Goal: Transaction & Acquisition: Obtain resource

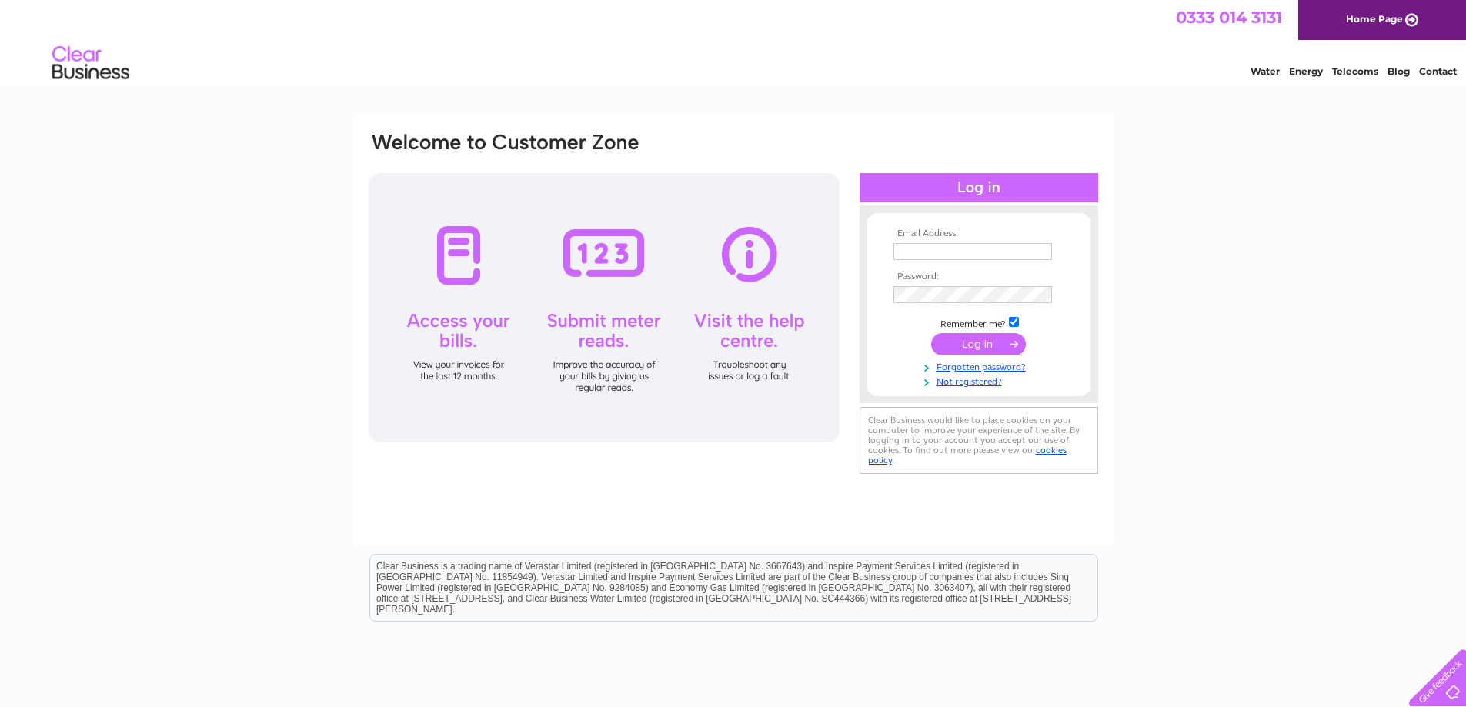
type input "info@mbewoodlandsroad.co.uk"
click at [960, 346] on input "submit" at bounding box center [978, 344] width 95 height 22
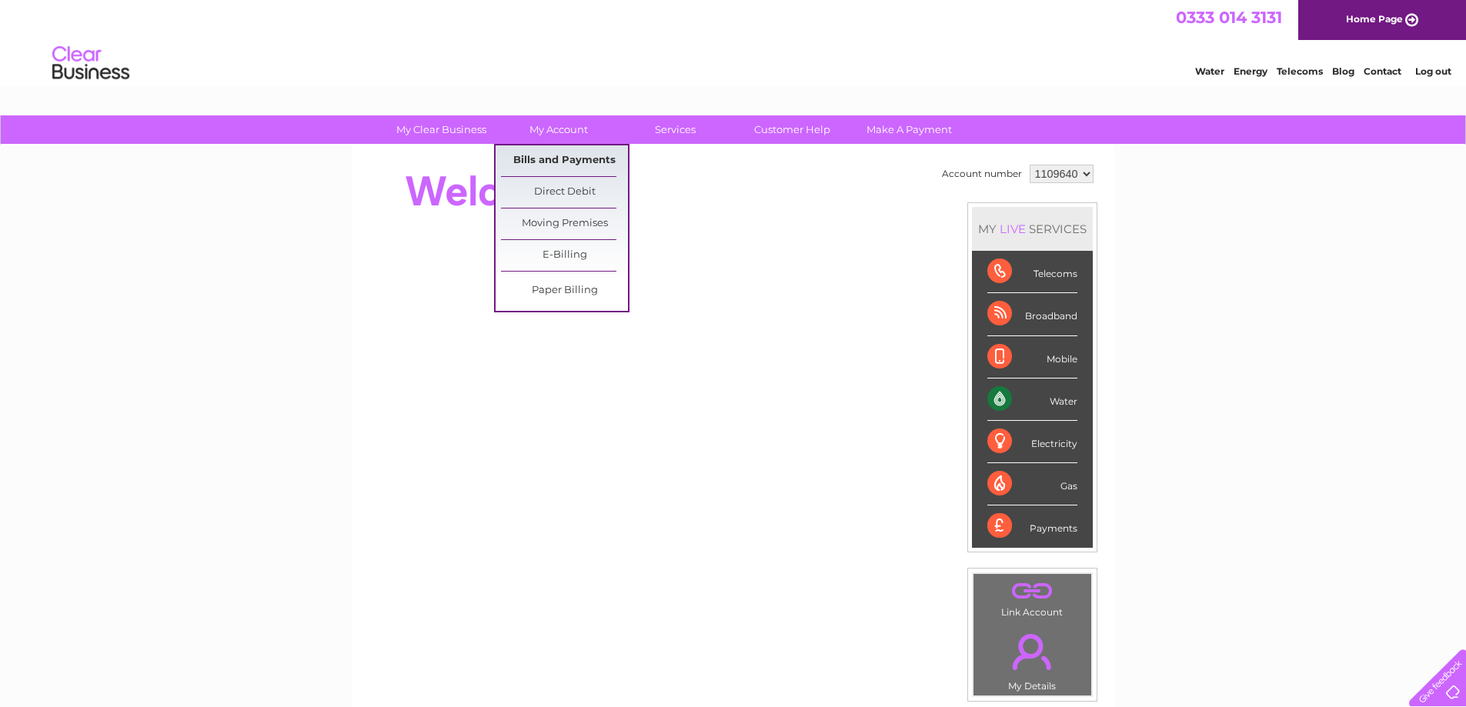
click at [550, 160] on link "Bills and Payments" at bounding box center [564, 160] width 127 height 31
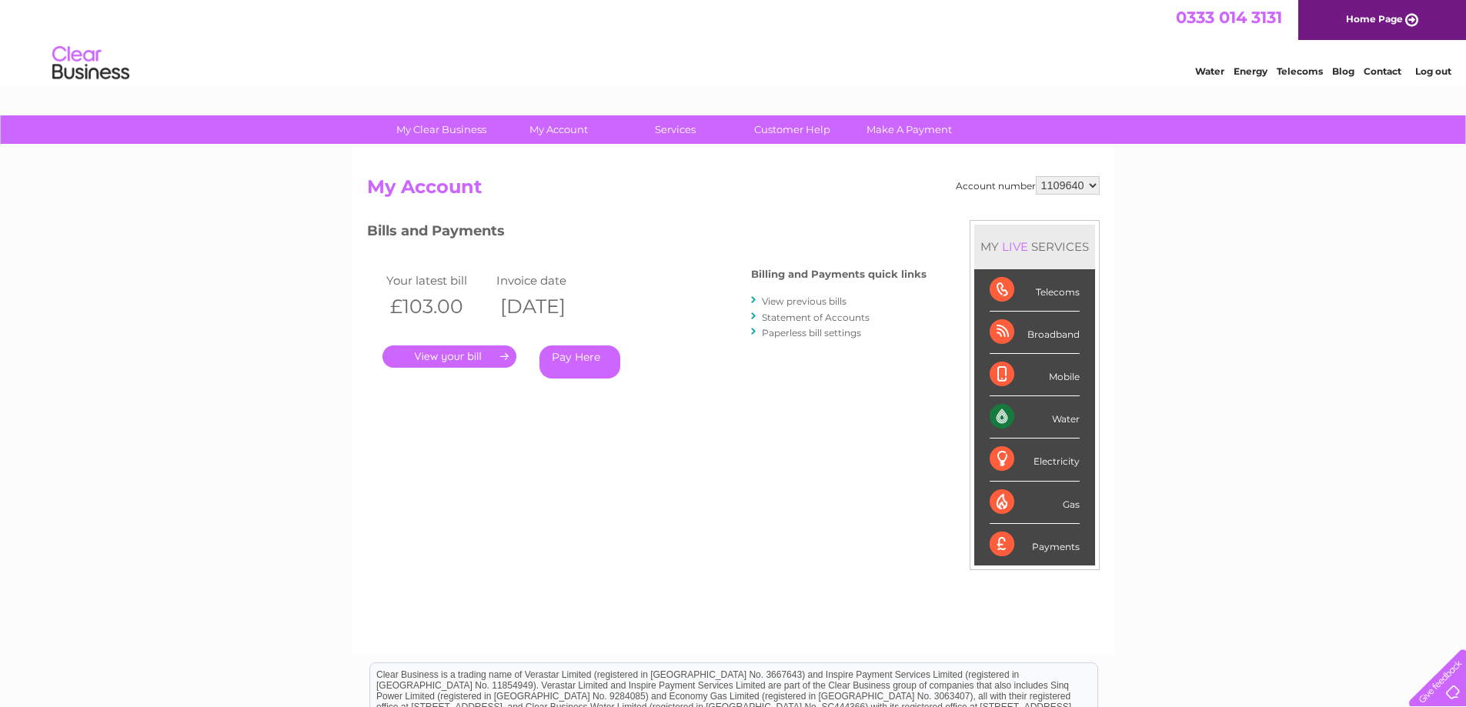
click at [801, 300] on link "View previous bills" at bounding box center [804, 302] width 85 height 12
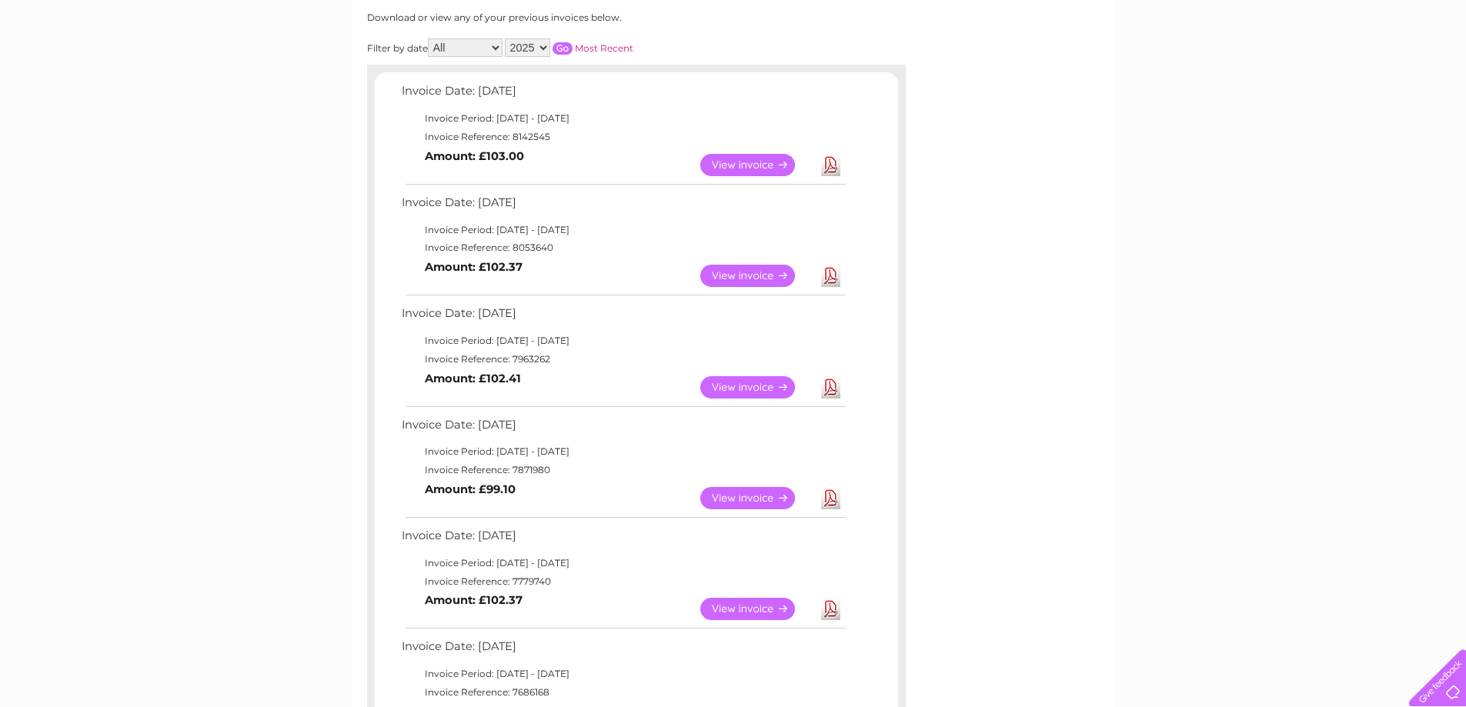
scroll to position [231, 0]
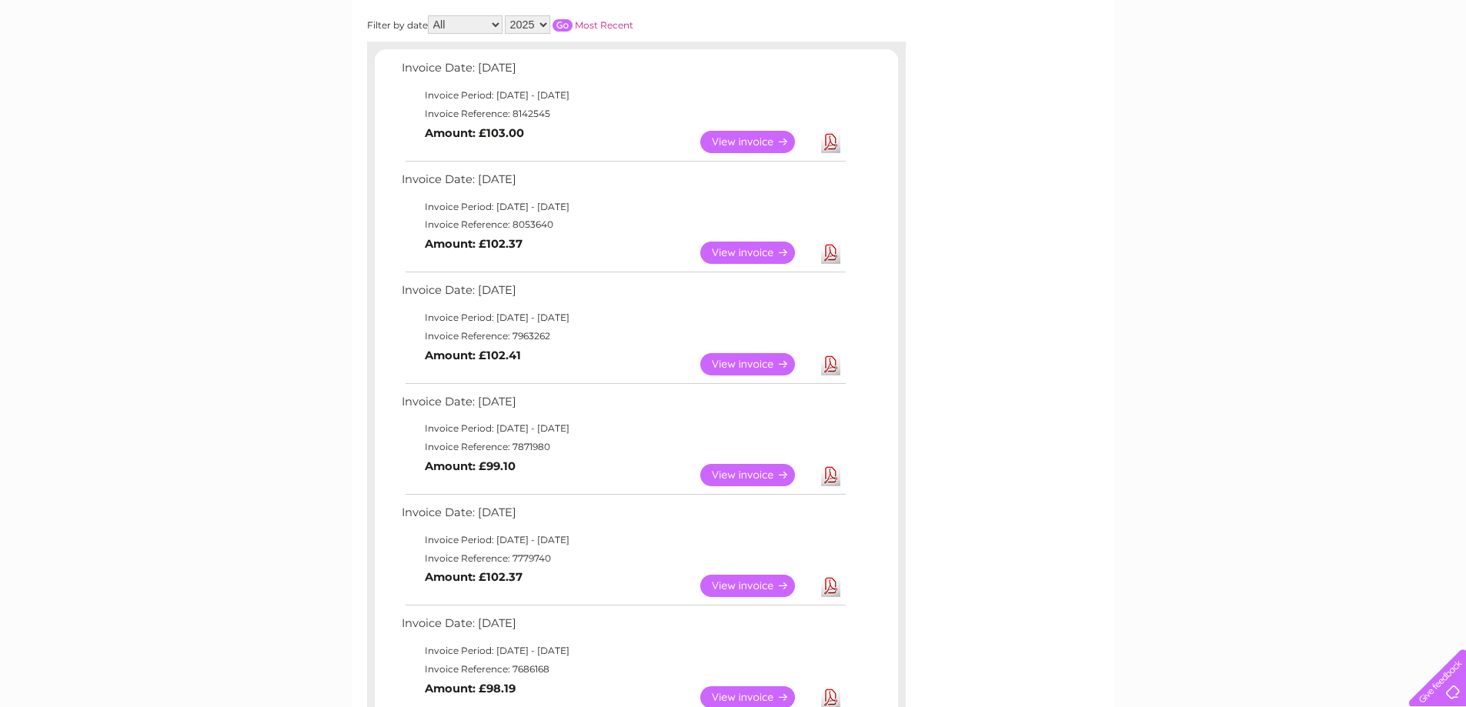
click at [832, 584] on link "Download" at bounding box center [830, 586] width 19 height 22
click at [828, 473] on link "Download" at bounding box center [830, 475] width 19 height 22
click at [825, 366] on link "Download" at bounding box center [830, 364] width 19 height 22
